Goal: Task Accomplishment & Management: Manage account settings

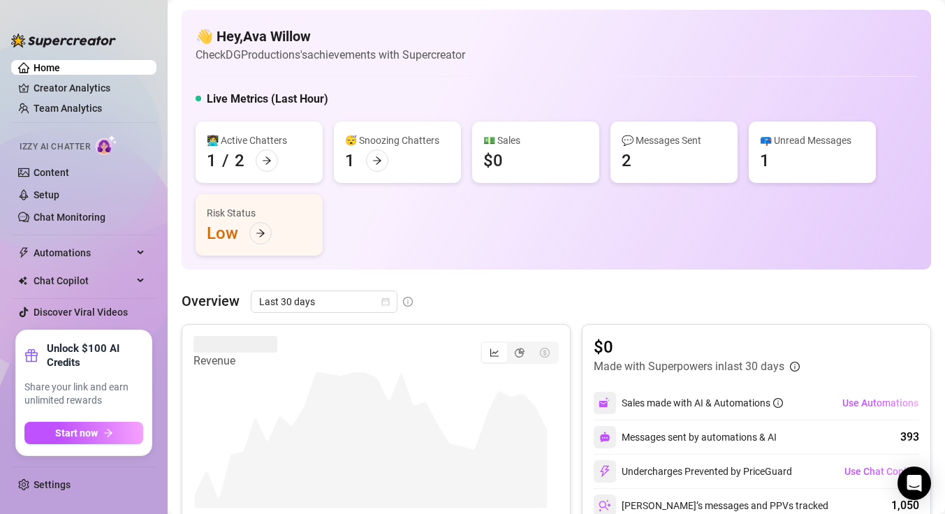
click at [475, 294] on div "Overview Last 30 days" at bounding box center [556, 301] width 749 height 22
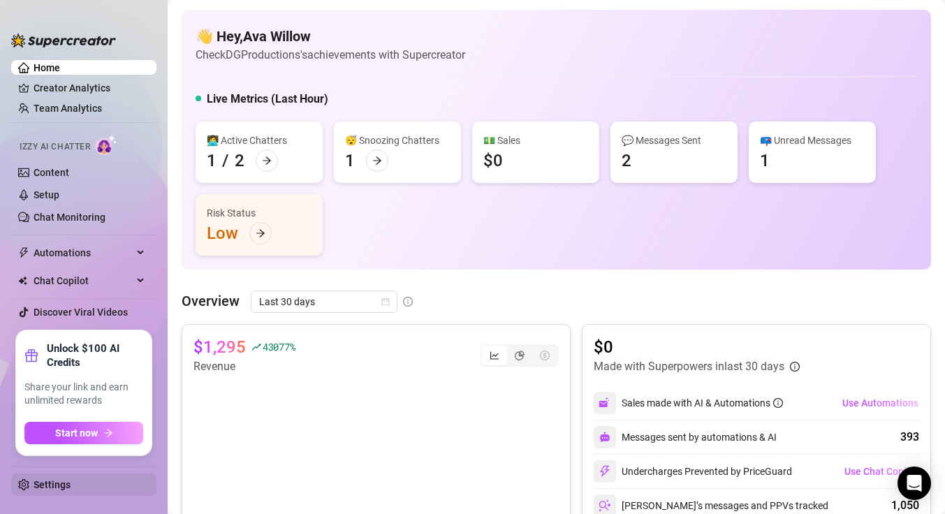
click at [52, 484] on link "Settings" at bounding box center [52, 484] width 37 height 11
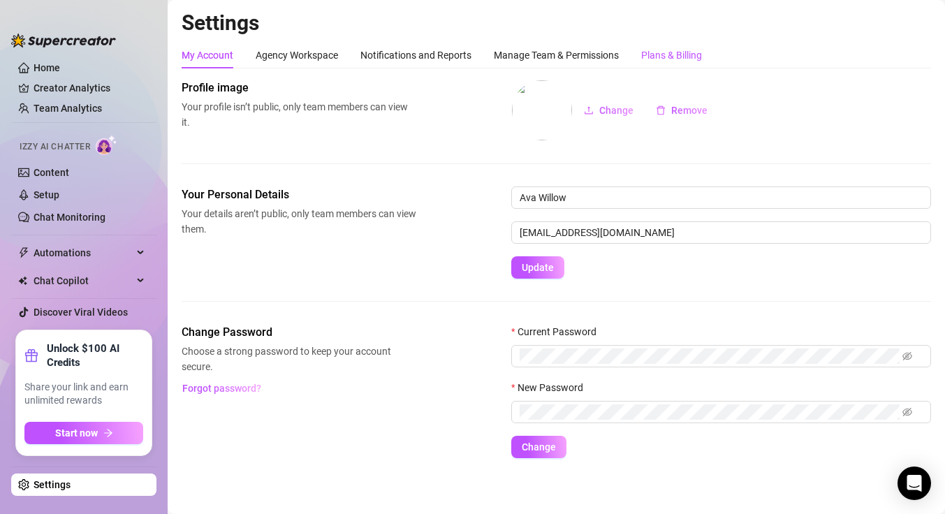
click at [658, 56] on div "Plans & Billing" at bounding box center [671, 54] width 61 height 15
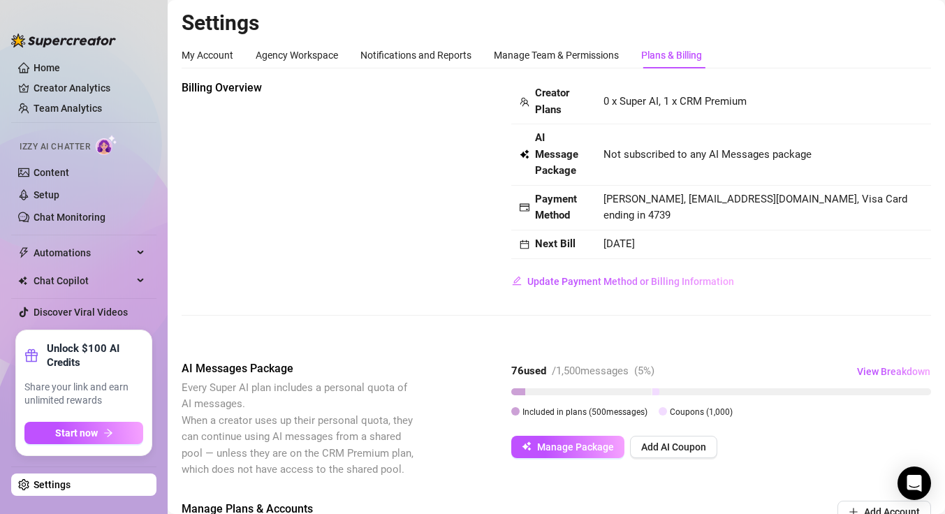
click at [658, 161] on span "Not subscribed to any AI Messages package" at bounding box center [707, 155] width 208 height 17
click at [660, 152] on span "Not subscribed to any AI Messages package" at bounding box center [707, 155] width 208 height 17
click at [598, 279] on span "Update Payment Method or Billing Information" at bounding box center [630, 281] width 207 height 11
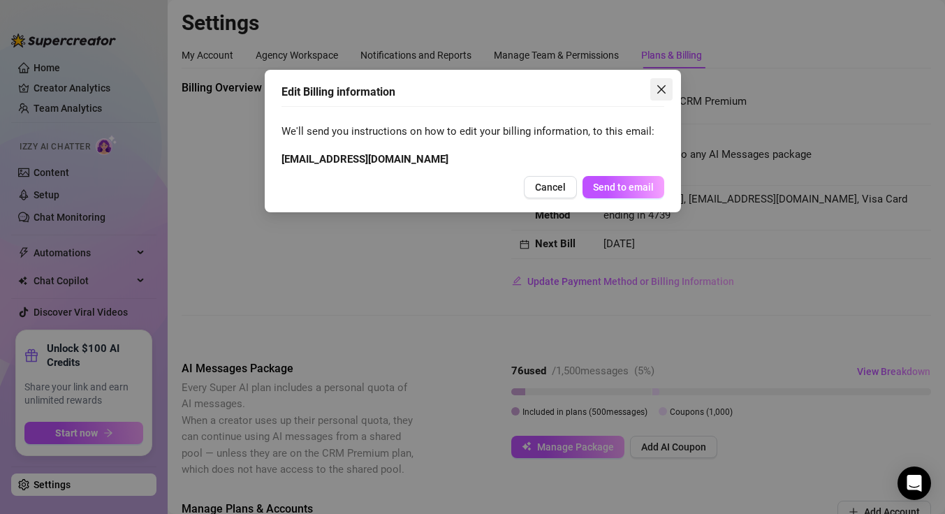
click at [661, 89] on icon "close" at bounding box center [660, 89] width 8 height 8
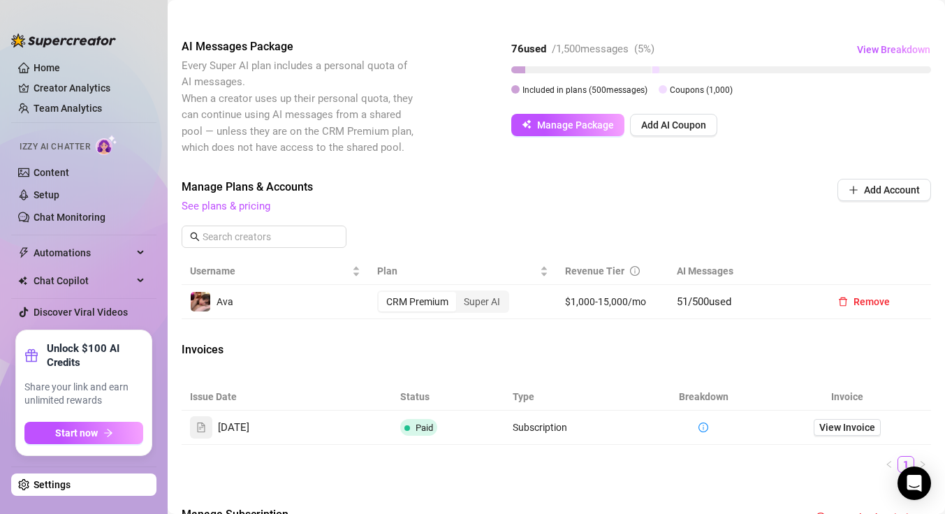
scroll to position [340, 0]
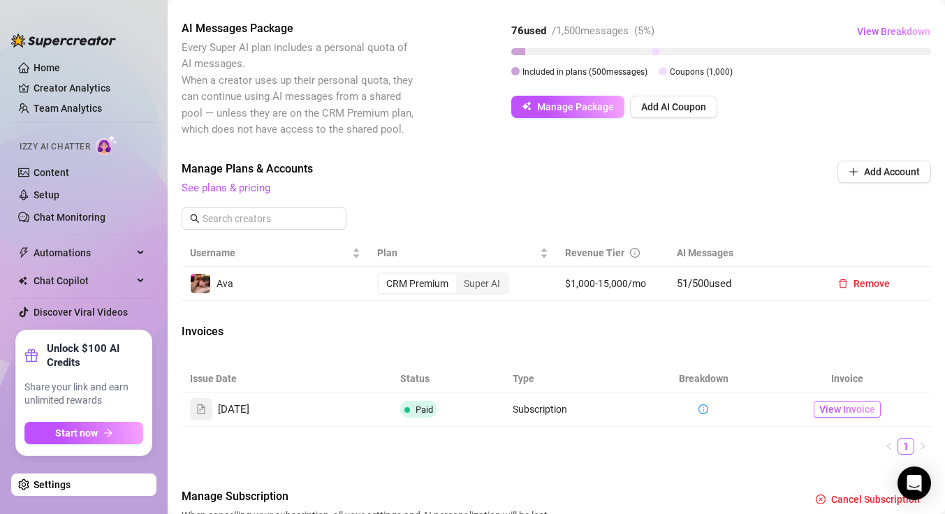
click at [821, 408] on span "View Invoice" at bounding box center [847, 408] width 56 height 15
